Goal: Task Accomplishment & Management: Complete application form

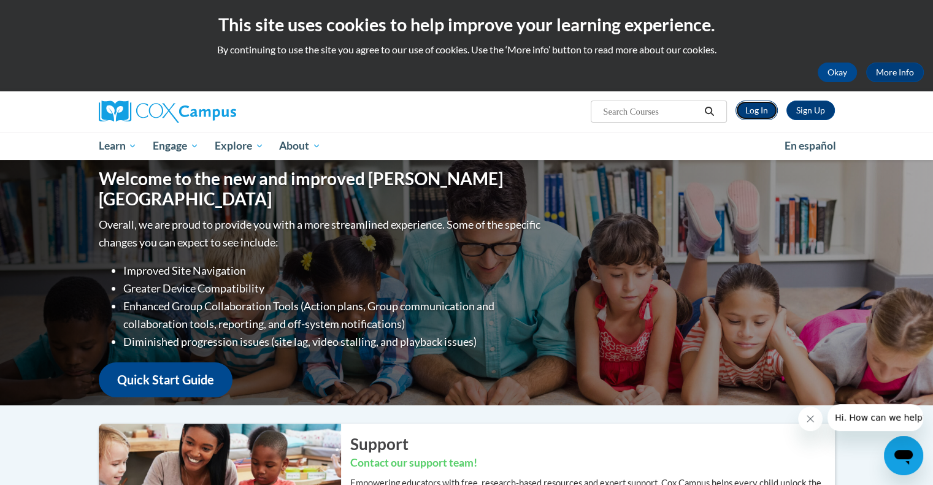
click at [752, 110] on link "Log In" at bounding box center [757, 111] width 42 height 20
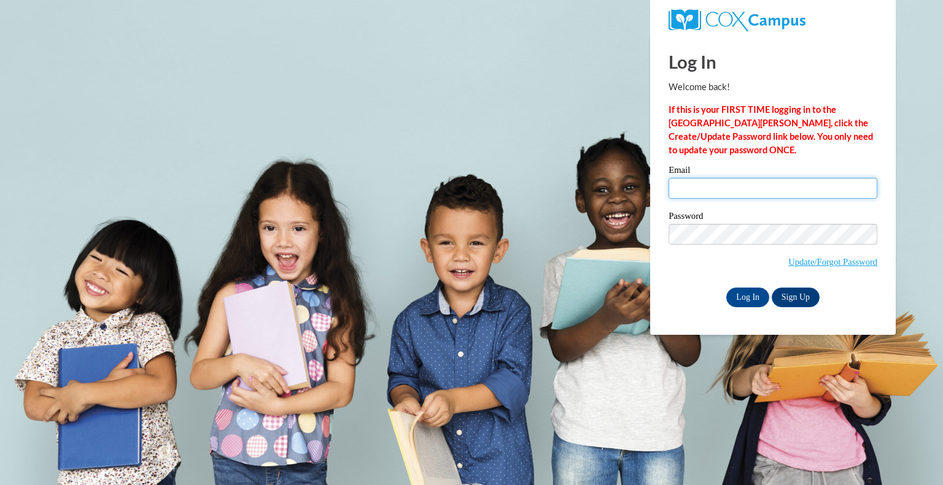
click at [687, 195] on input "Email" at bounding box center [772, 188] width 209 height 21
type input "kathryn.gile@wfbschools.com"
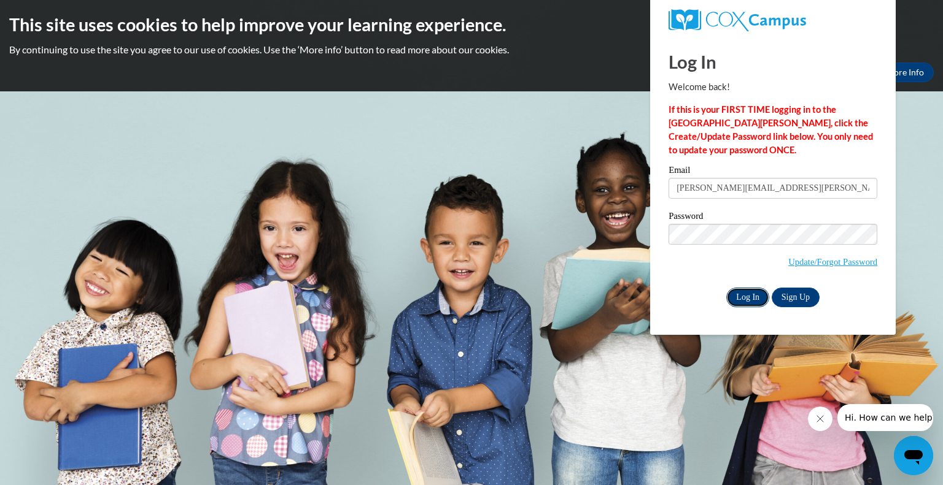
click at [754, 298] on input "Log In" at bounding box center [747, 298] width 43 height 20
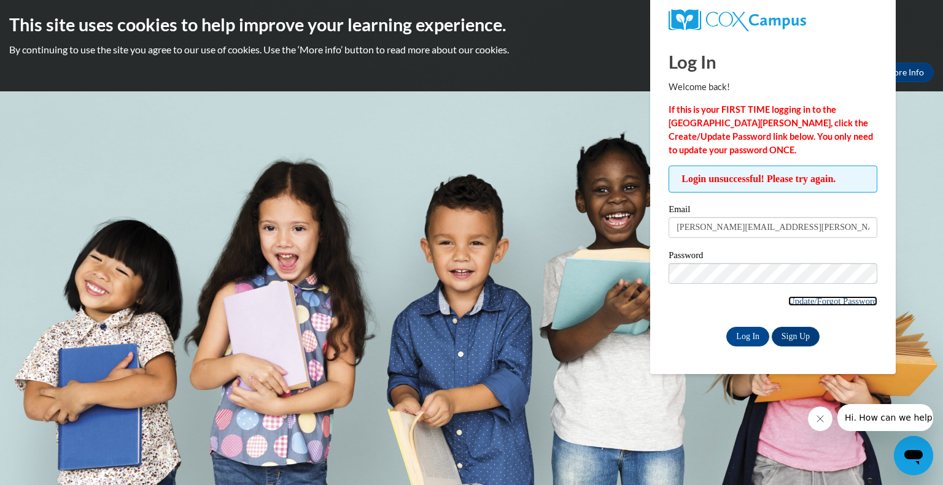
click at [800, 301] on link "Update/Forgot Password" at bounding box center [832, 301] width 89 height 10
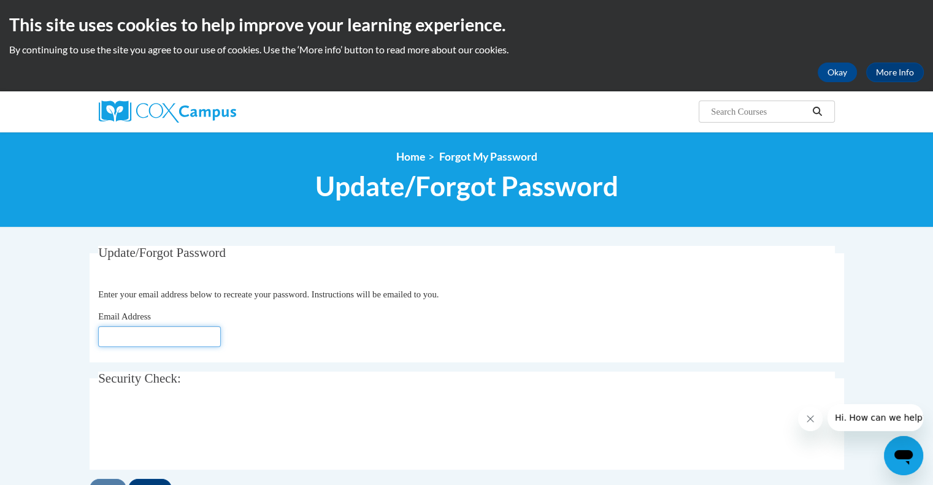
click at [106, 338] on input "Email Address" at bounding box center [159, 336] width 123 height 21
type input "[PERSON_NAME][EMAIL_ADDRESS][DOMAIN_NAME]"
click button "Refresh captcha" at bounding box center [0, 0] width 0 height 0
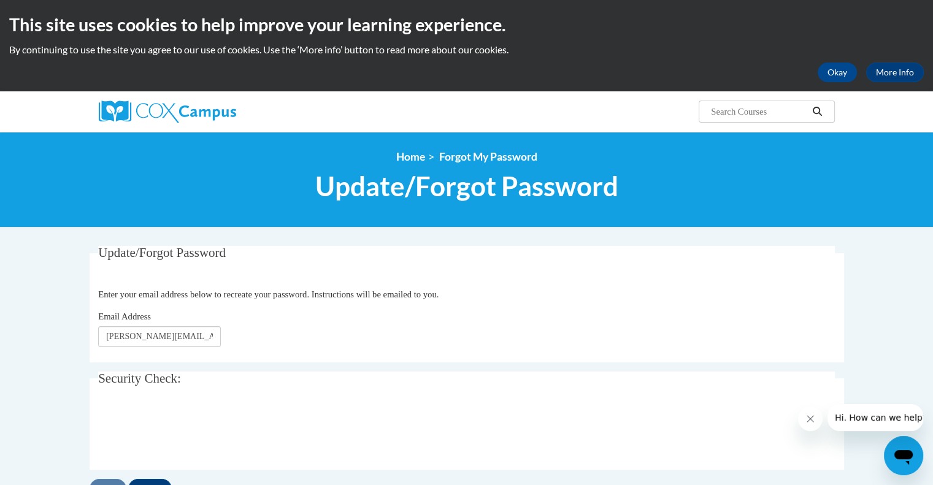
click at [379, 343] on div "Email Address kathryn.gile@wfbschools.com" at bounding box center [466, 328] width 737 height 37
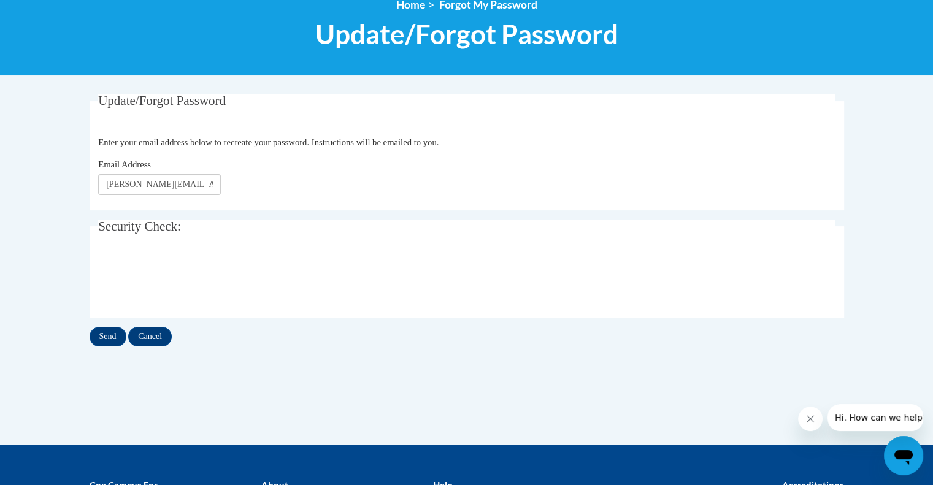
scroll to position [184, 0]
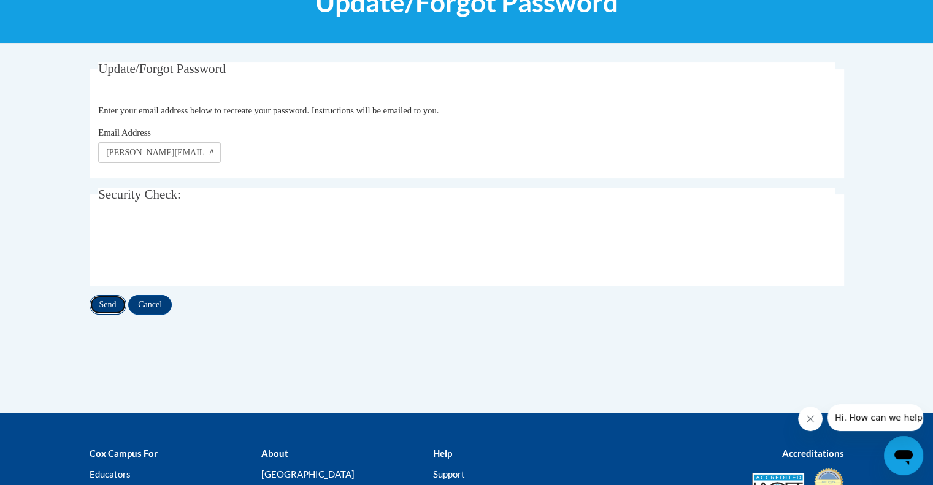
click at [104, 306] on input "Send" at bounding box center [108, 305] width 37 height 20
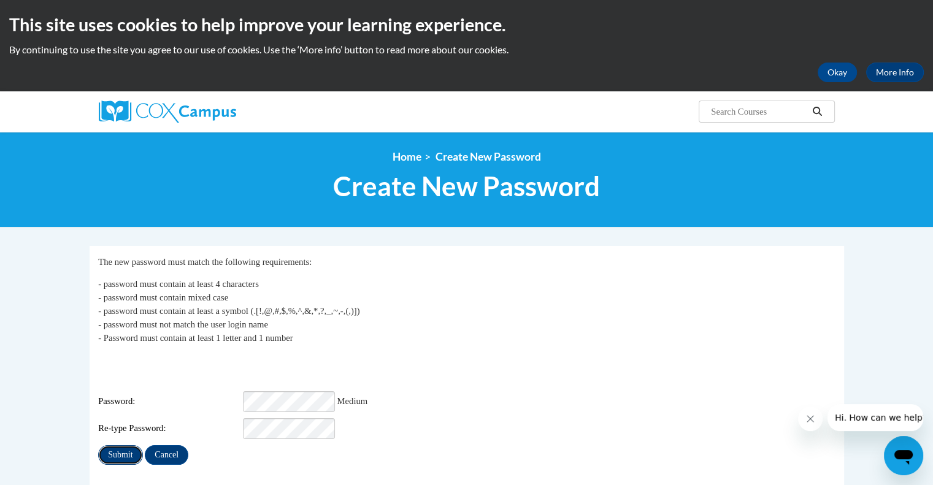
click at [130, 446] on input "Submit" at bounding box center [120, 456] width 44 height 20
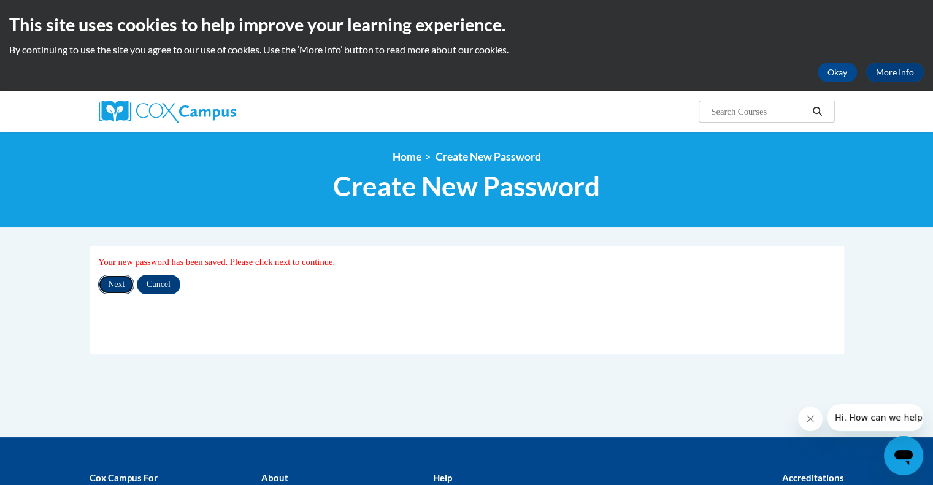
click at [119, 284] on input "Next" at bounding box center [116, 285] width 36 height 20
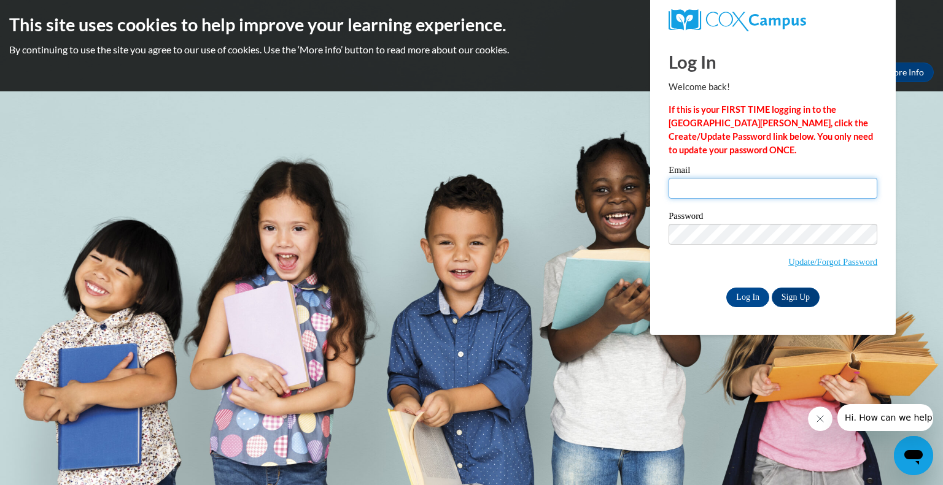
type input "kathryn.gile@wfbschools.com"
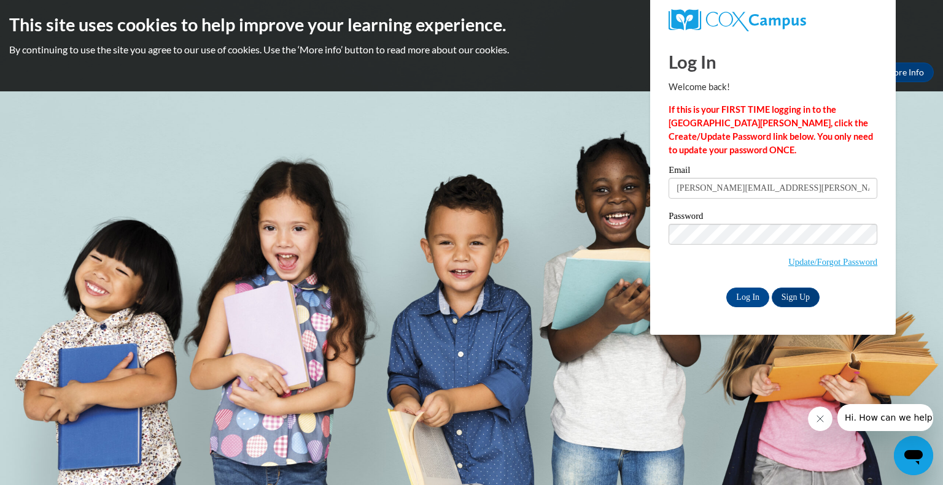
click at [683, 303] on div "Log In Sign Up" at bounding box center [772, 298] width 209 height 20
click at [751, 296] on input "Log In" at bounding box center [747, 298] width 43 height 20
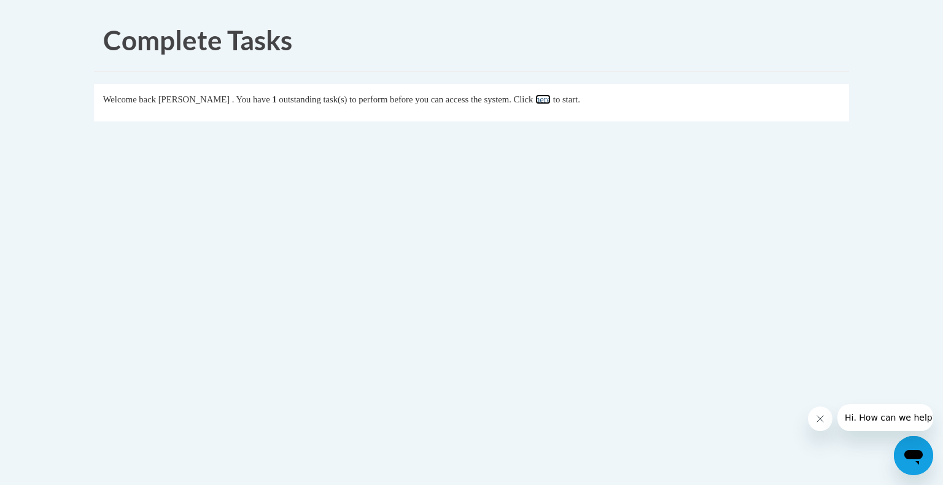
click at [550, 98] on link "here" at bounding box center [542, 100] width 15 height 10
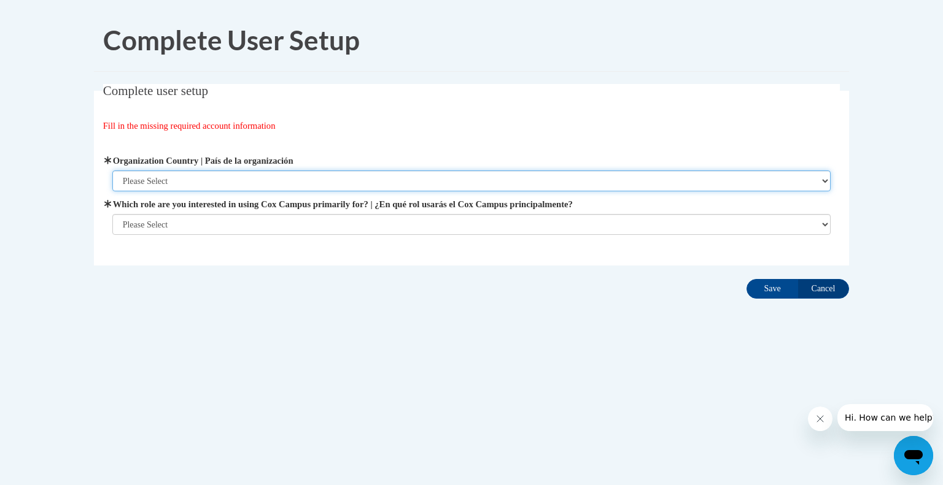
click at [174, 179] on select "Please Select United States | Estados Unidos Outside of the United States | Fue…" at bounding box center [471, 181] width 719 height 21
select select "ad49bcad-a171-4b2e-b99c-48b446064914"
click at [112, 171] on select "Please Select United States | Estados Unidos Outside of the United States | Fue…" at bounding box center [471, 181] width 719 height 21
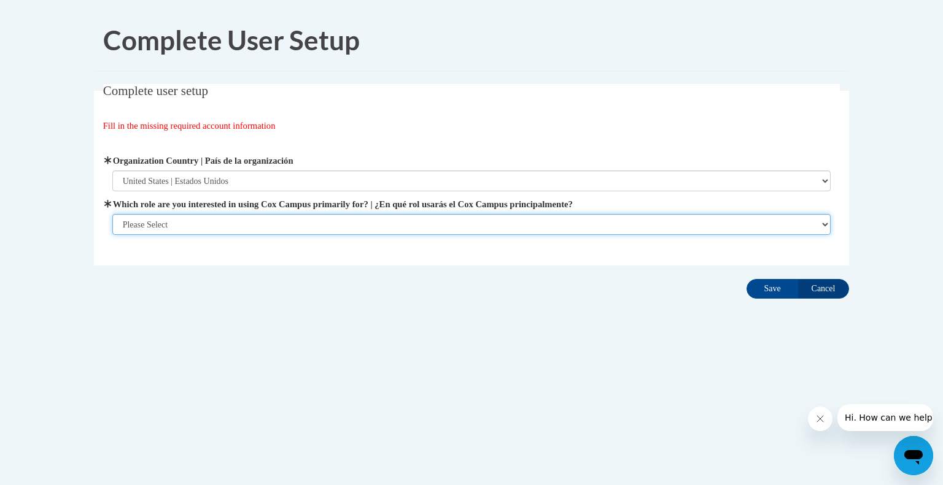
click at [168, 222] on select "Please Select College/University | Colegio/Universidad Community/Nonprofit Part…" at bounding box center [471, 224] width 719 height 21
select select "fbf2d438-af2f-41f8-98f1-81c410e29de3"
click at [112, 235] on select "Please Select College/University | Colegio/Universidad Community/Nonprofit Part…" at bounding box center [471, 224] width 719 height 21
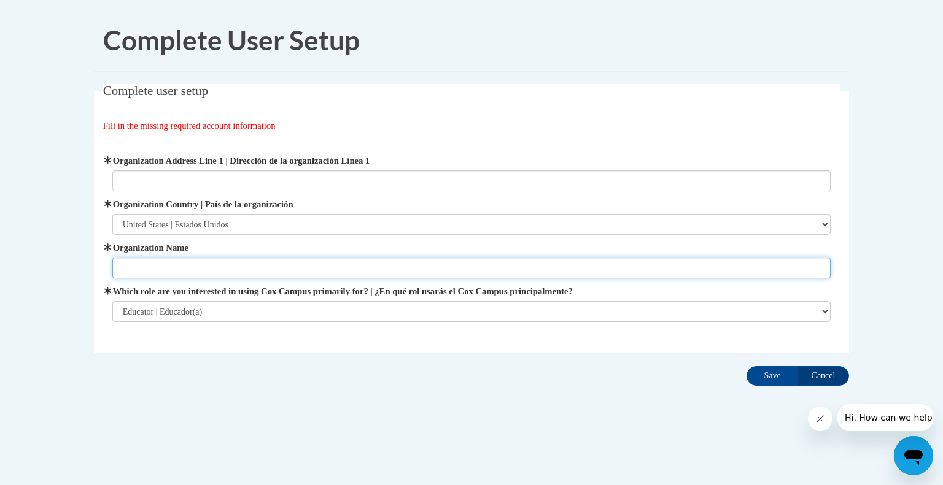
click at [133, 271] on input "Organization Name" at bounding box center [471, 268] width 719 height 21
type input "Whitefish Bay School District"
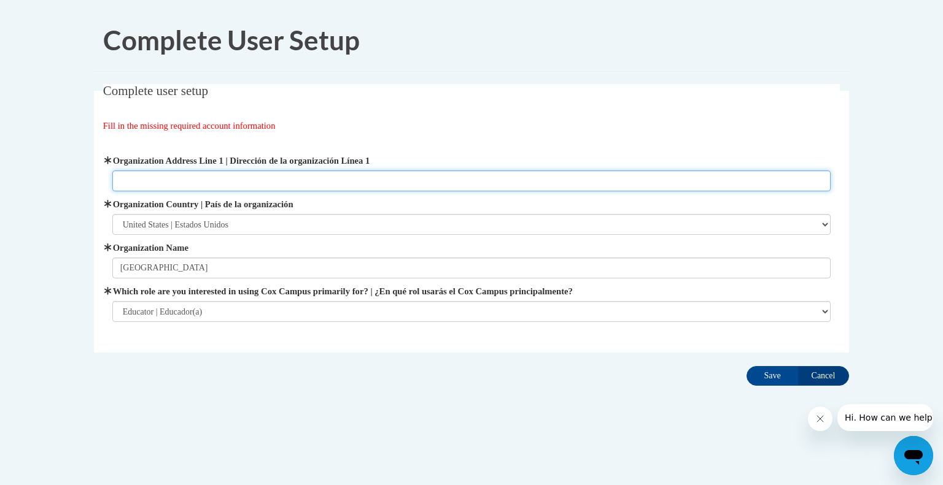
click at [121, 183] on input "Organization Address Line 1 | Dirección de la organización Línea 1" at bounding box center [471, 181] width 719 height 21
type input "5812 N Santa Monica BLVD"
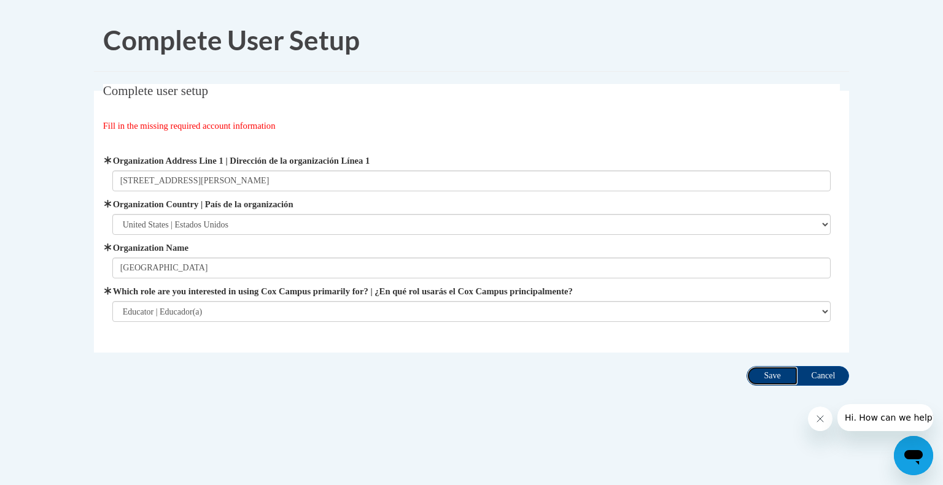
click at [771, 374] on input "Save" at bounding box center [772, 376] width 52 height 20
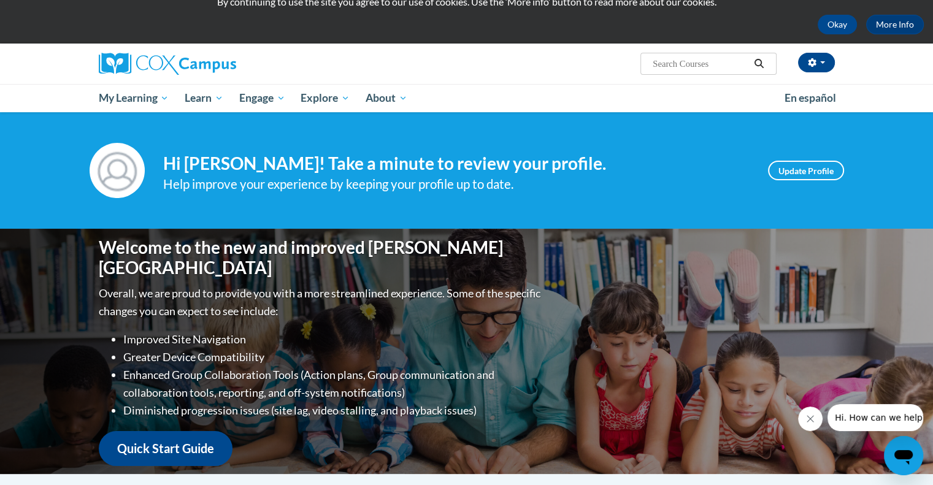
scroll to position [61, 0]
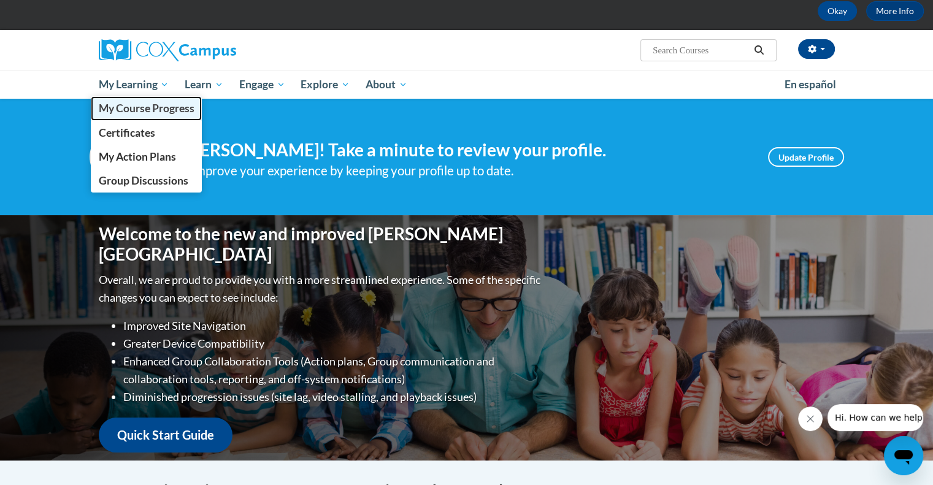
click at [137, 108] on span "My Course Progress" at bounding box center [146, 108] width 96 height 13
